Goal: Task Accomplishment & Management: Use online tool/utility

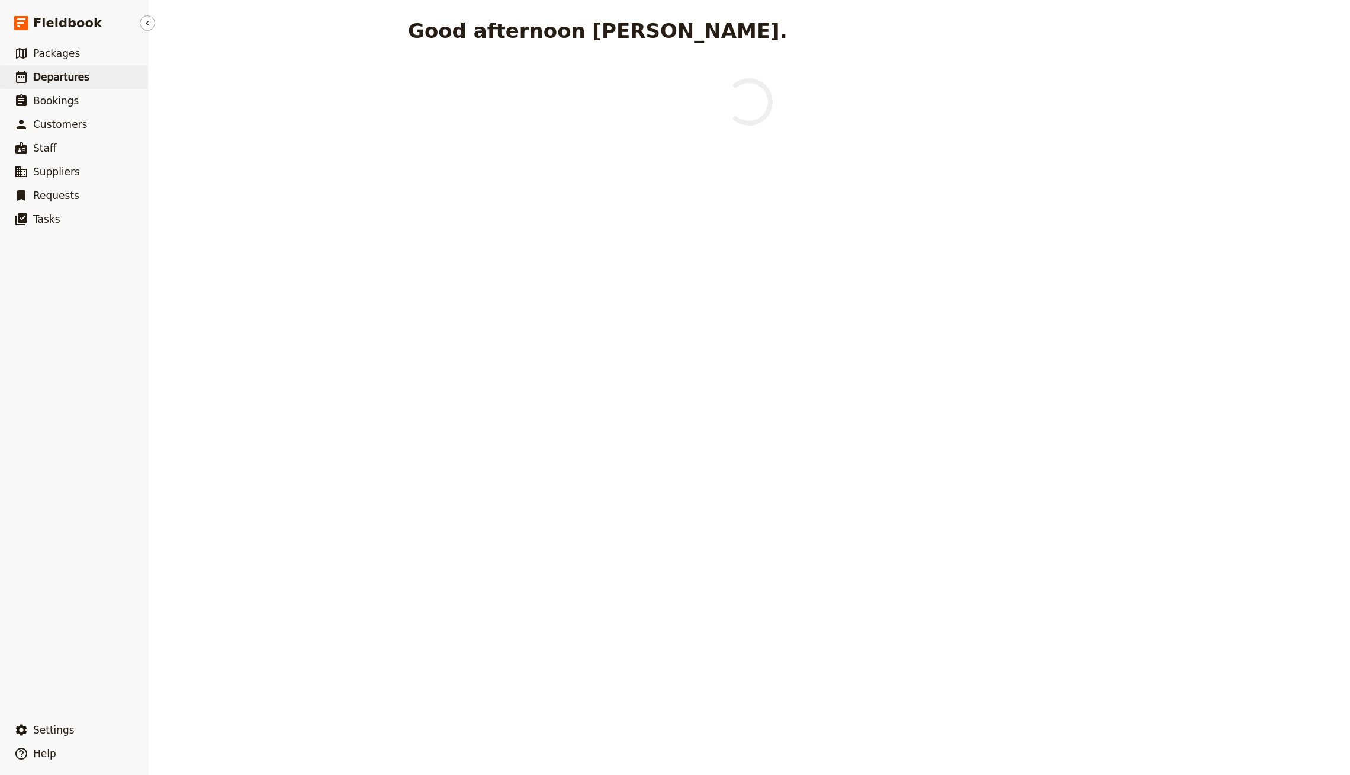
click at [81, 85] on link "​ Departures" at bounding box center [73, 77] width 147 height 24
select select "CREATED_AT"
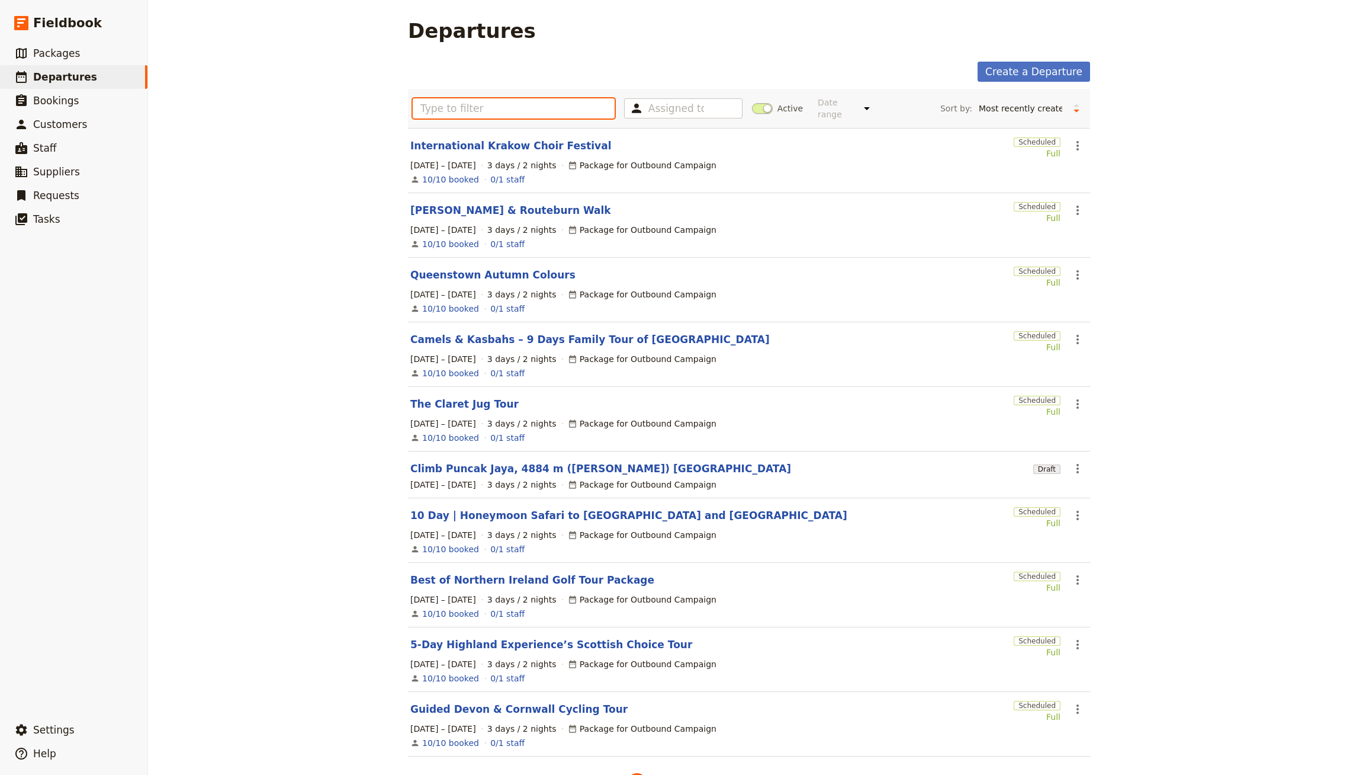
click at [474, 103] on input "text" at bounding box center [514, 108] width 202 height 20
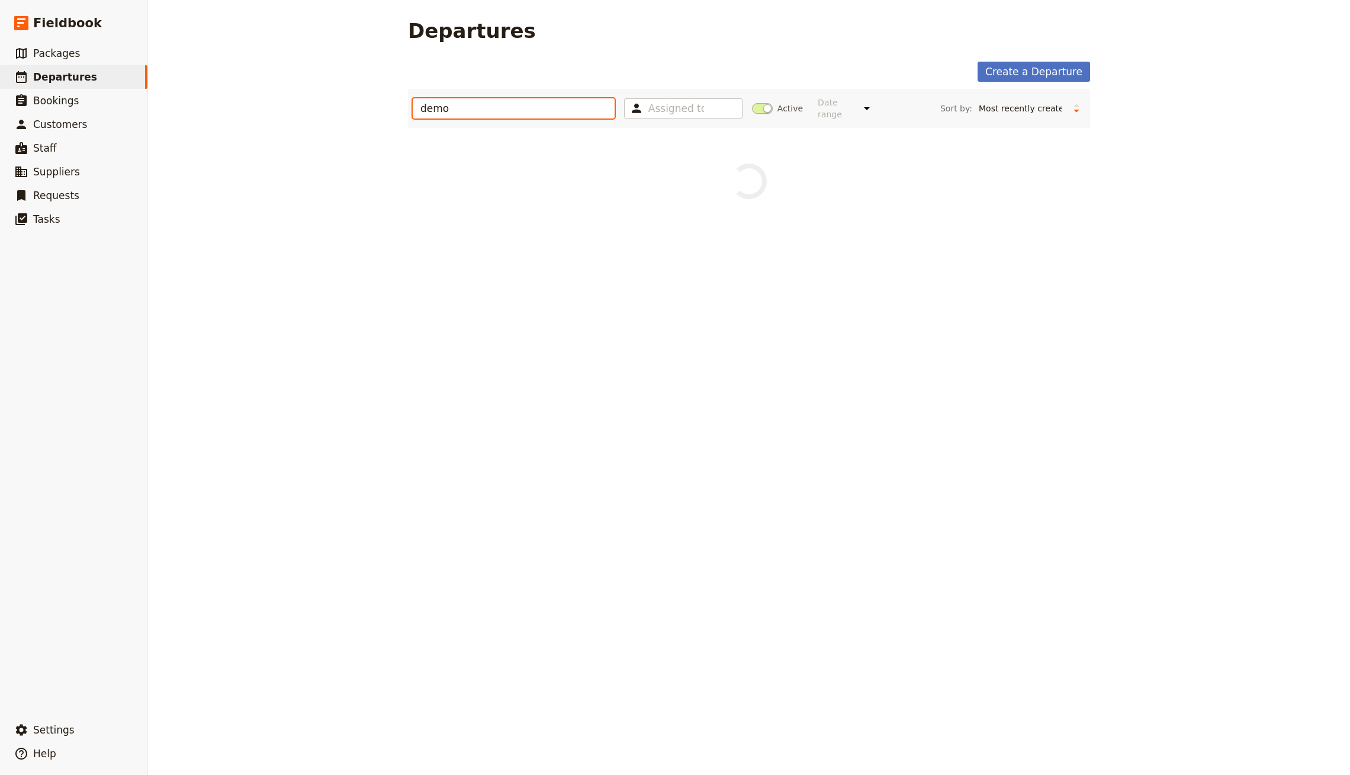
type input "demo"
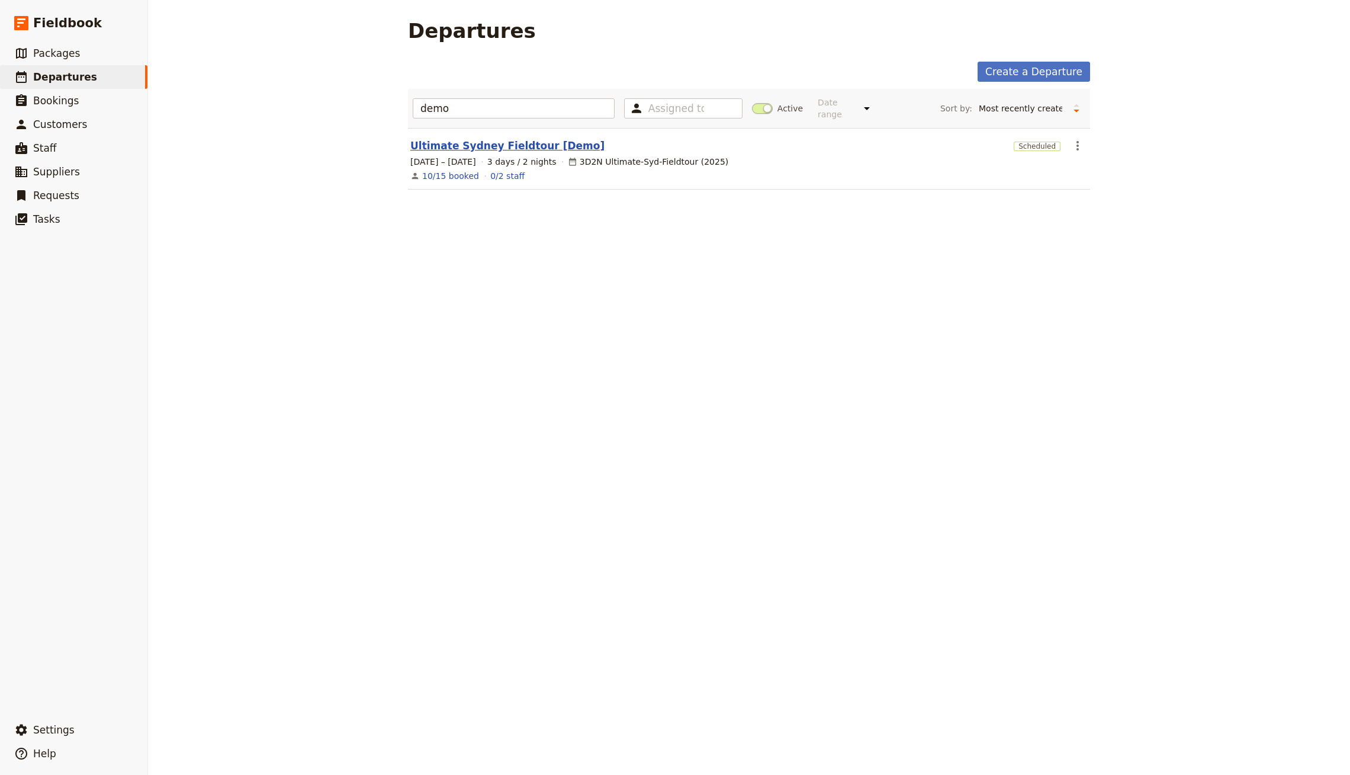
click at [421, 139] on link "Ultimate Sydney Fieldtour [Demo]" at bounding box center [507, 146] width 194 height 14
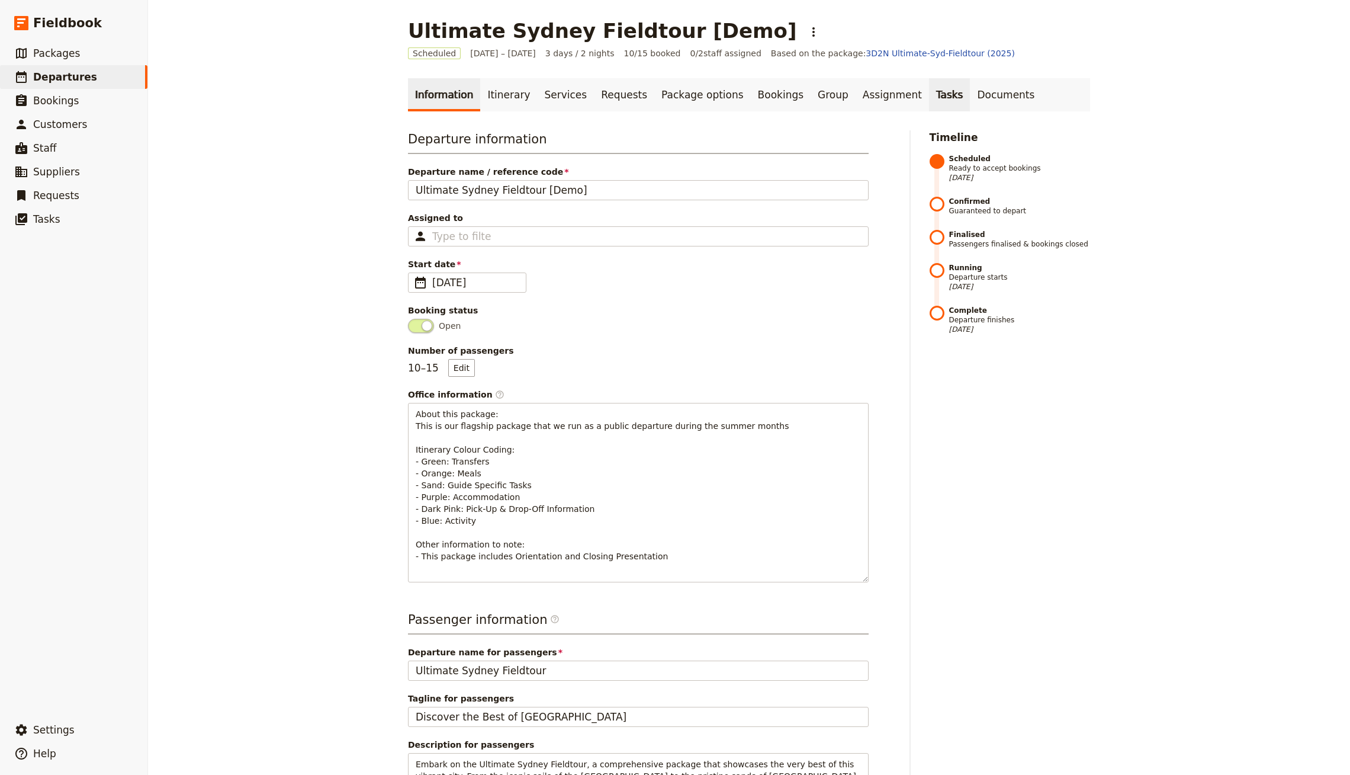
click at [929, 91] on link "Tasks" at bounding box center [949, 94] width 41 height 33
click at [970, 93] on link "Documents" at bounding box center [1006, 94] width 72 height 33
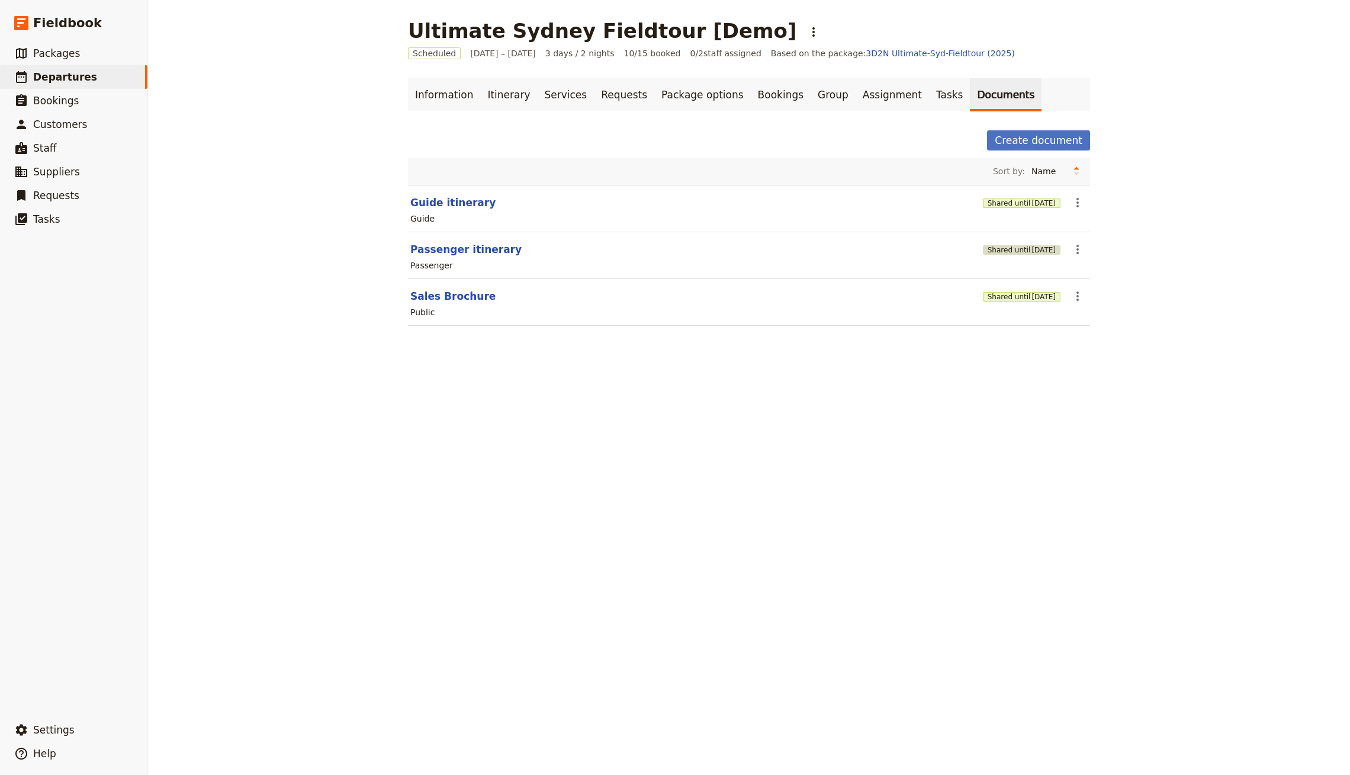
click at [1032, 248] on span "[DATE]" at bounding box center [1044, 249] width 24 height 9
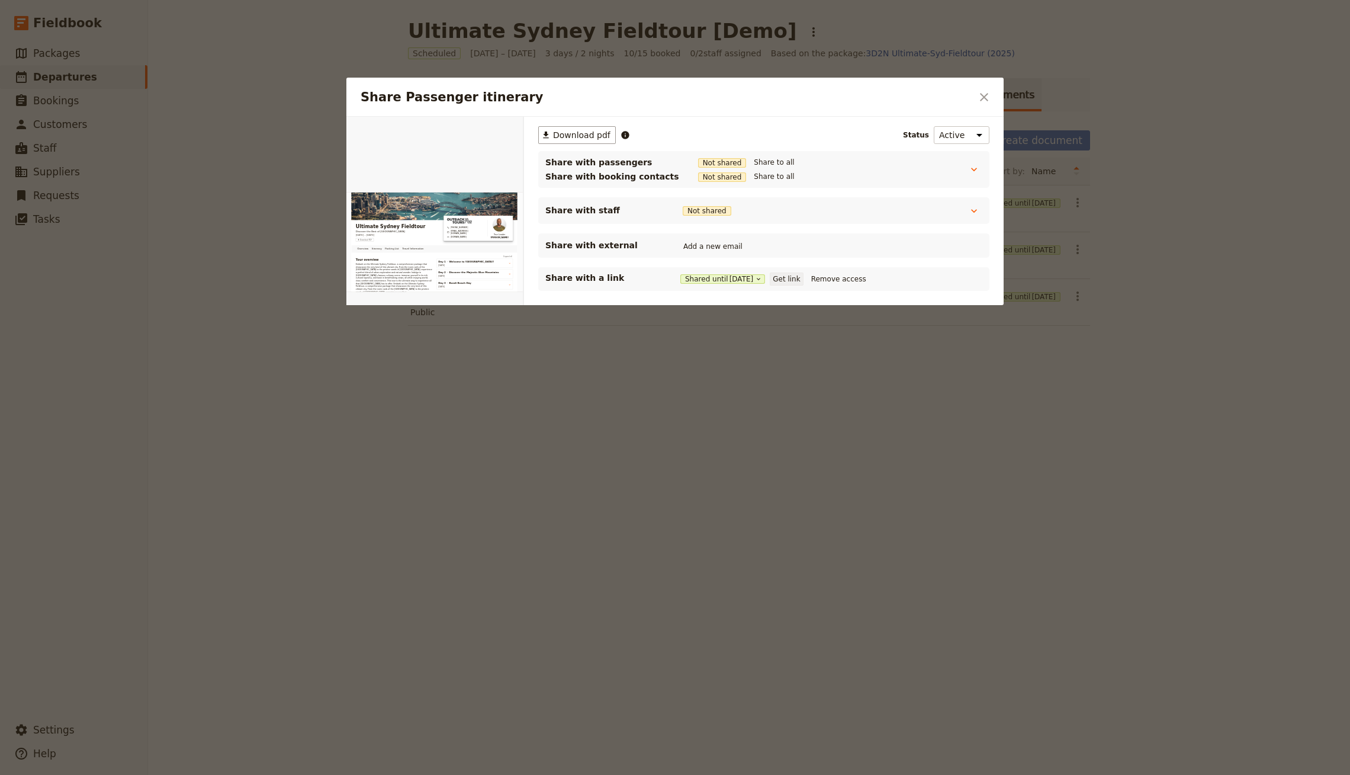
click at [791, 274] on button "Get link" at bounding box center [786, 278] width 33 height 13
click at [992, 98] on button "​" at bounding box center [984, 97] width 20 height 20
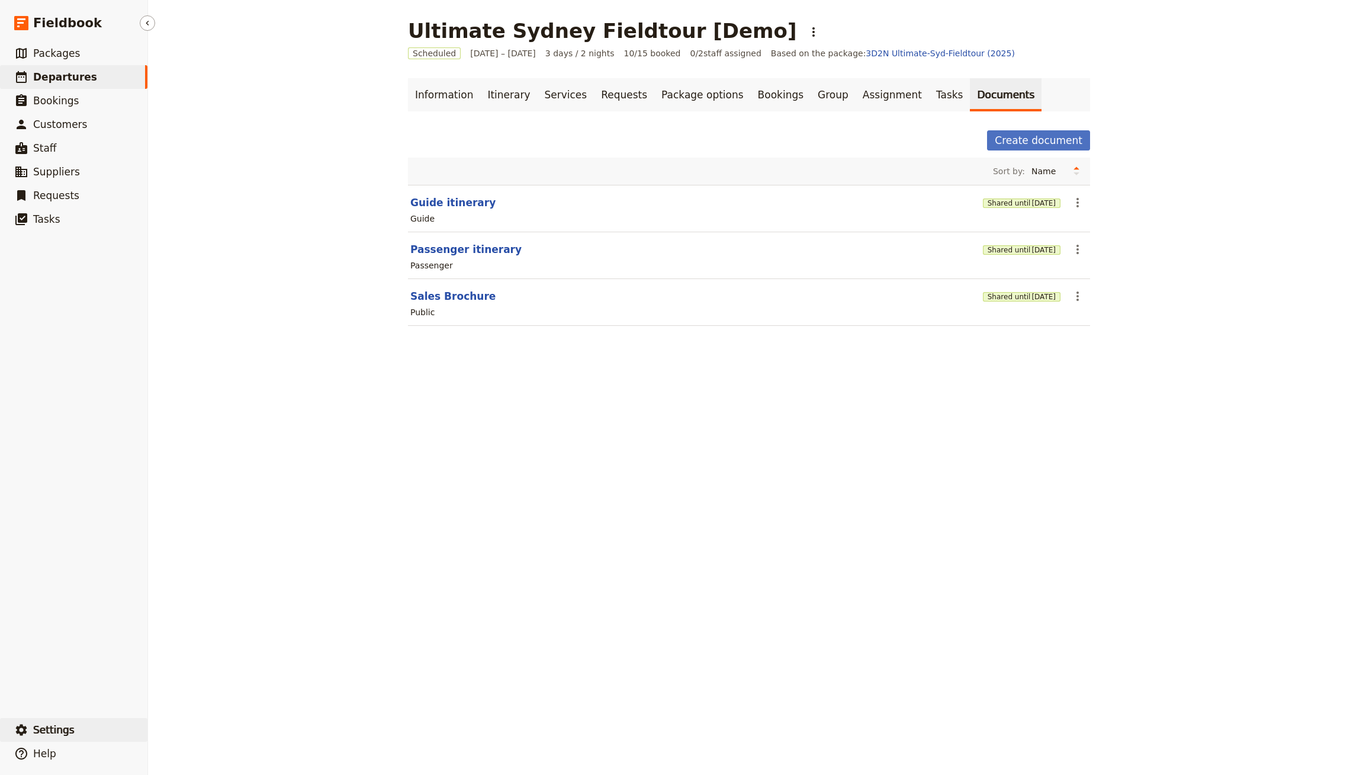
click at [92, 736] on button "​ Settings" at bounding box center [73, 730] width 147 height 24
click at [187, 725] on span "Sign out" at bounding box center [177, 730] width 34 height 12
